Goal: Information Seeking & Learning: Learn about a topic

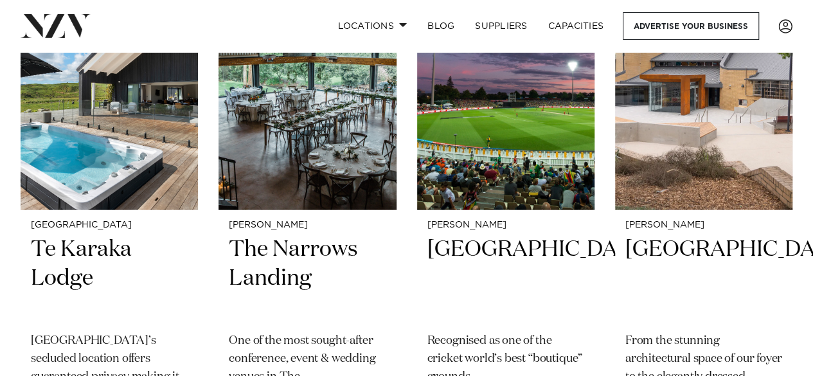
scroll to position [1406, 0]
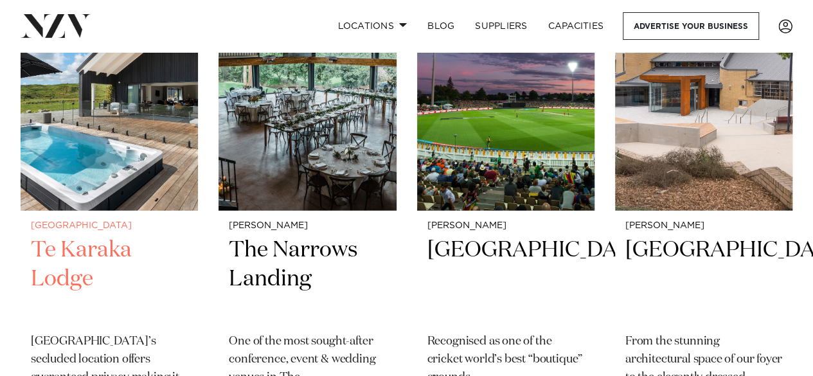
click at [49, 272] on h2 "Te Karaka Lodge" at bounding box center [109, 279] width 157 height 87
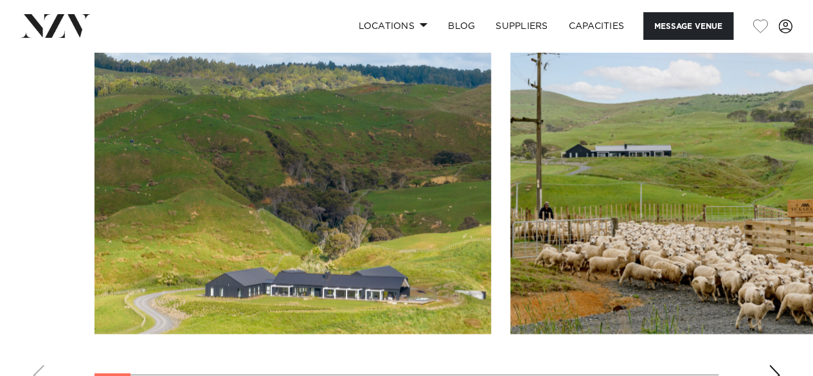
scroll to position [1540, 0]
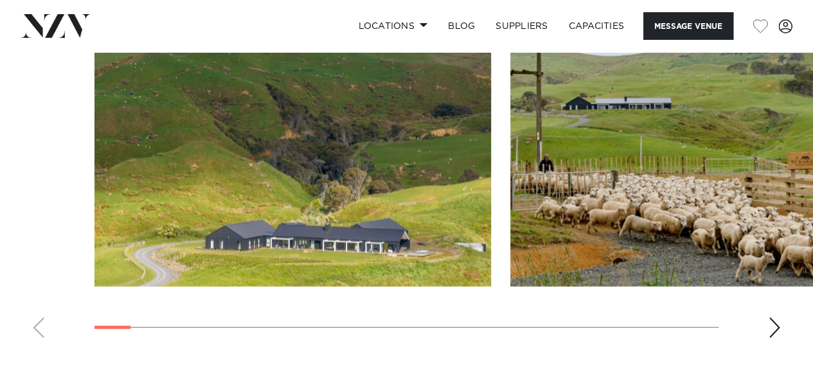
click at [778, 318] on div "Next slide" at bounding box center [774, 328] width 13 height 21
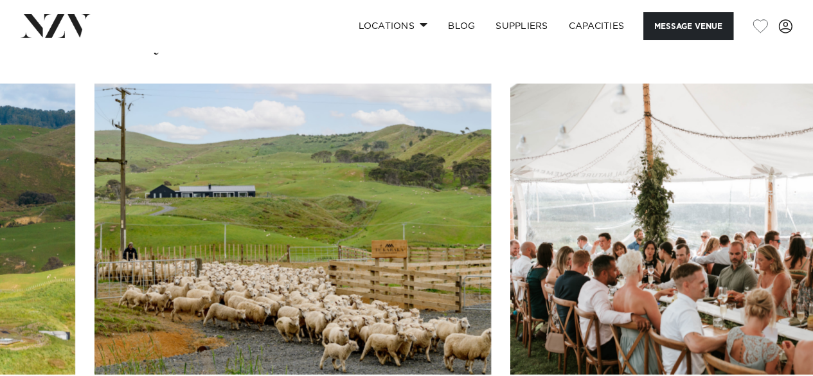
scroll to position [1453, 0]
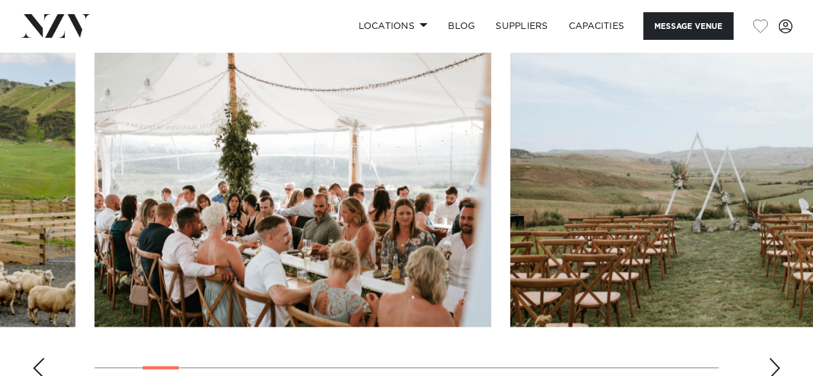
scroll to position [1500, 0]
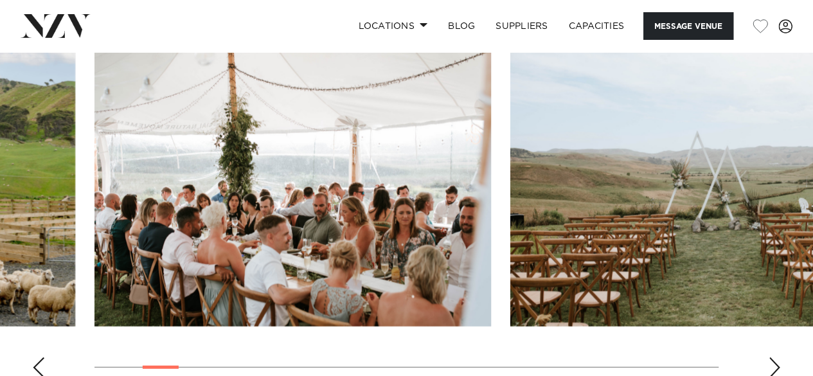
click at [774, 358] on div "Next slide" at bounding box center [774, 368] width 13 height 21
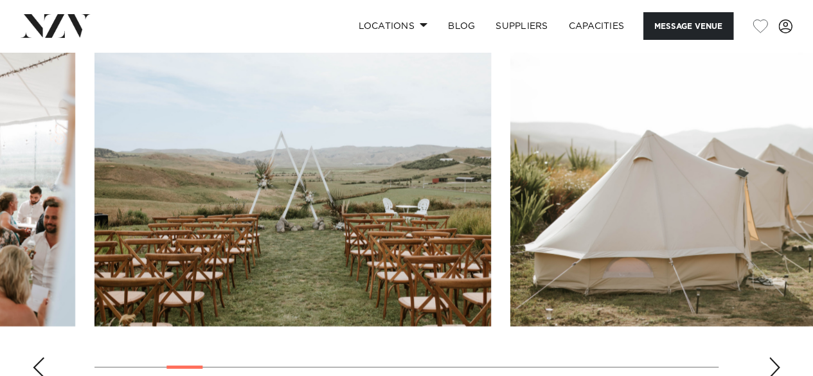
click at [773, 358] on div "Next slide" at bounding box center [774, 368] width 13 height 21
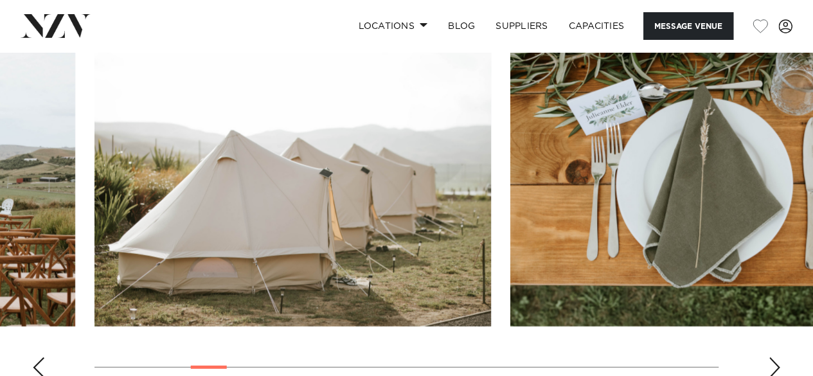
click at [773, 358] on div "Next slide" at bounding box center [774, 368] width 13 height 21
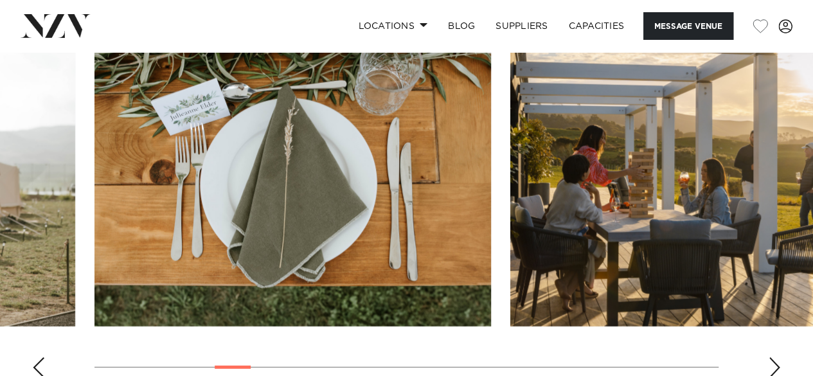
click at [774, 358] on div "Next slide" at bounding box center [774, 368] width 13 height 21
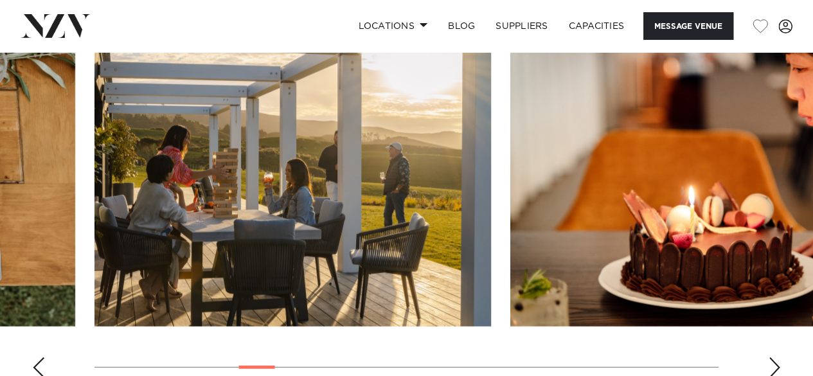
click at [773, 358] on div "Next slide" at bounding box center [774, 368] width 13 height 21
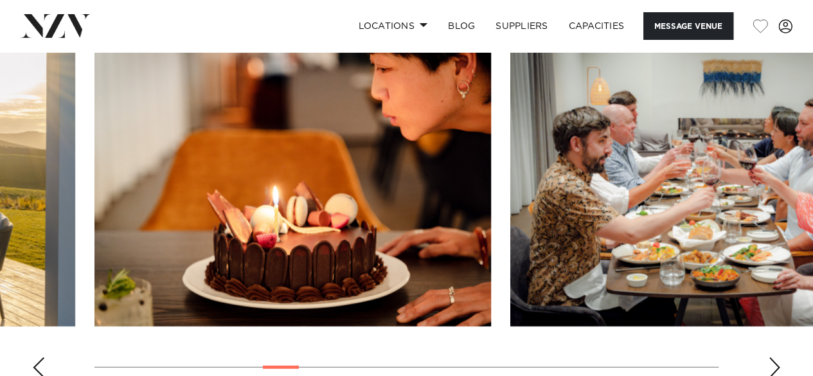
click at [772, 358] on div "Next slide" at bounding box center [774, 368] width 13 height 21
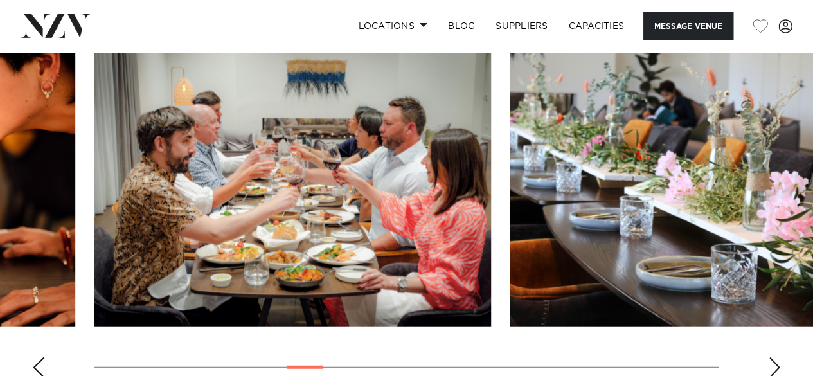
click at [772, 358] on div "Next slide" at bounding box center [774, 368] width 13 height 21
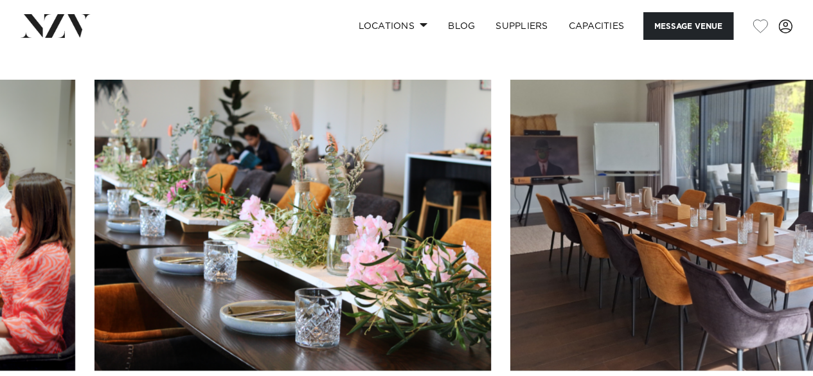
scroll to position [1458, 0]
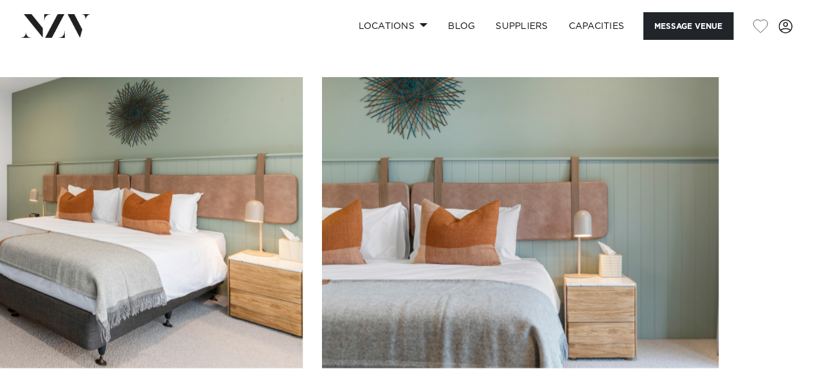
click at [770, 365] on swiper-container at bounding box center [406, 253] width 813 height 353
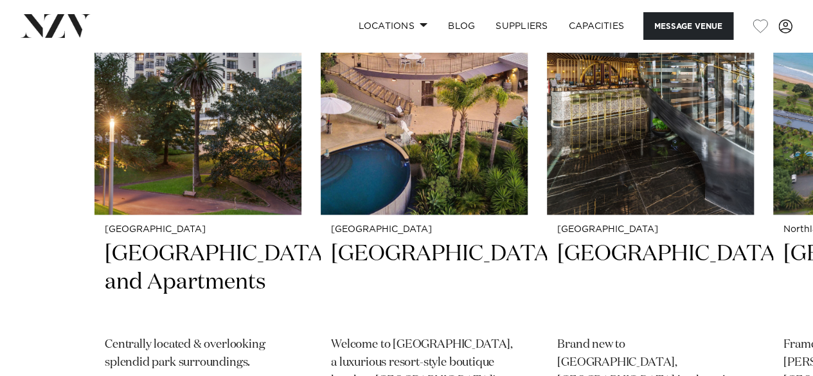
scroll to position [2804, 0]
